Goal: Task Accomplishment & Management: Manage account settings

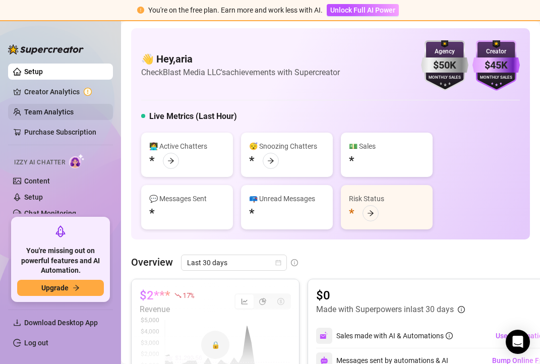
click at [55, 112] on link "Team Analytics" at bounding box center [48, 112] width 49 height 8
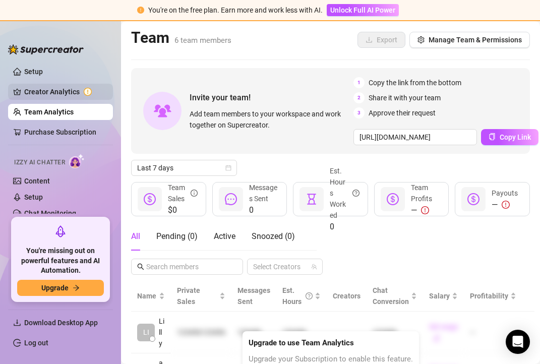
click at [49, 94] on link "Creator Analytics" at bounding box center [64, 92] width 81 height 16
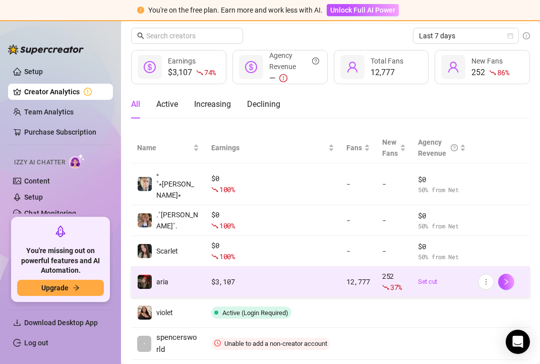
scroll to position [32, 0]
